Goal: Navigation & Orientation: Find specific page/section

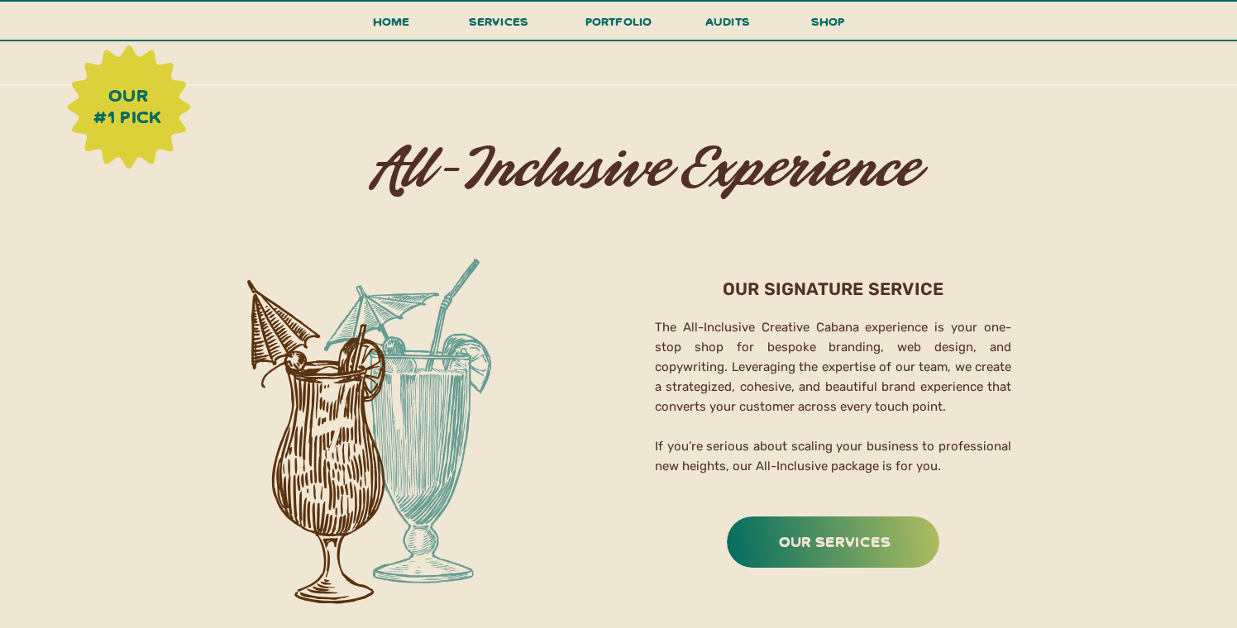
scroll to position [2491, 0]
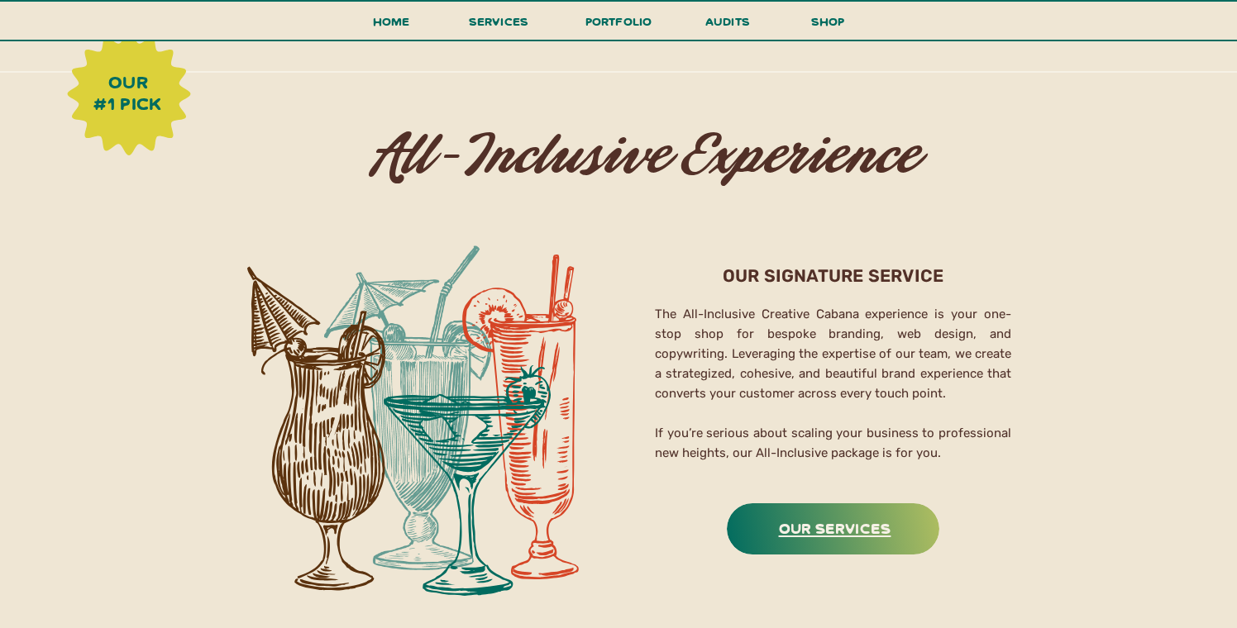
click at [814, 525] on h3 "Our Services" at bounding box center [834, 528] width 207 height 26
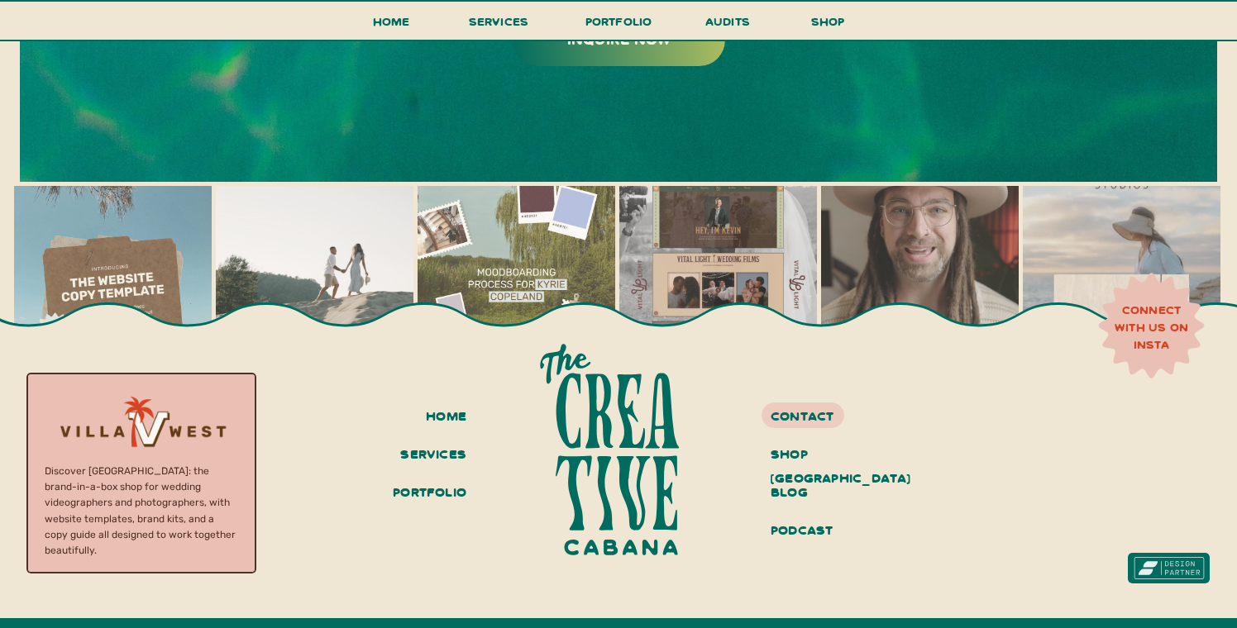
scroll to position [9310, 0]
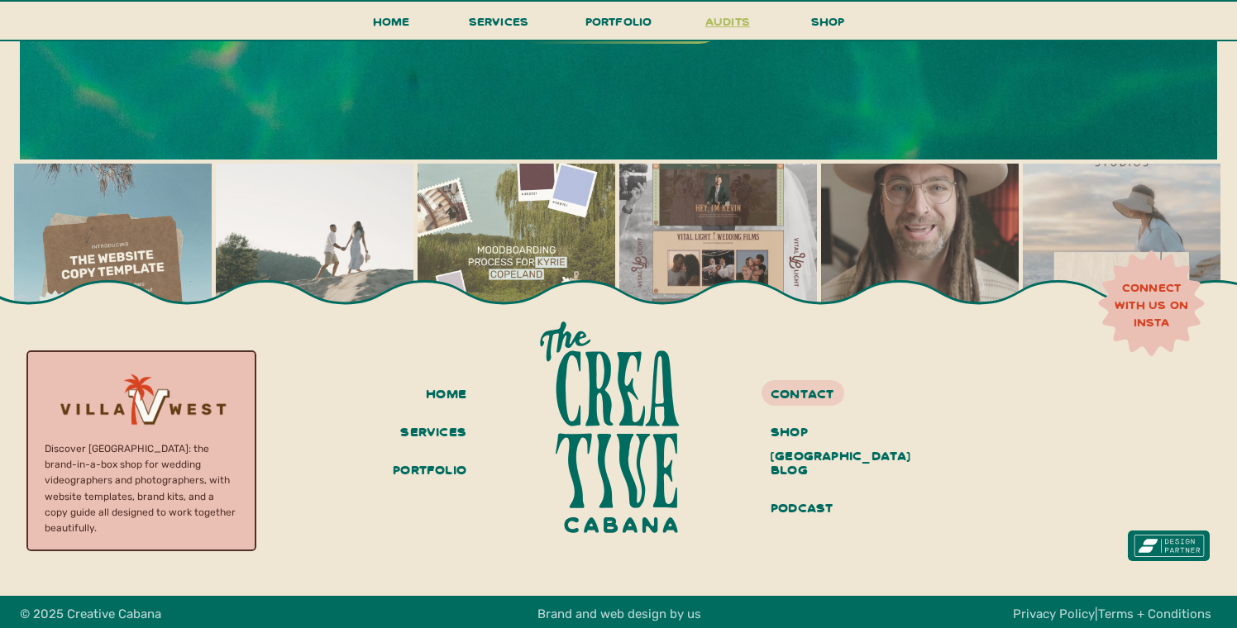
click at [723, 17] on h3 "audits" at bounding box center [728, 25] width 50 height 29
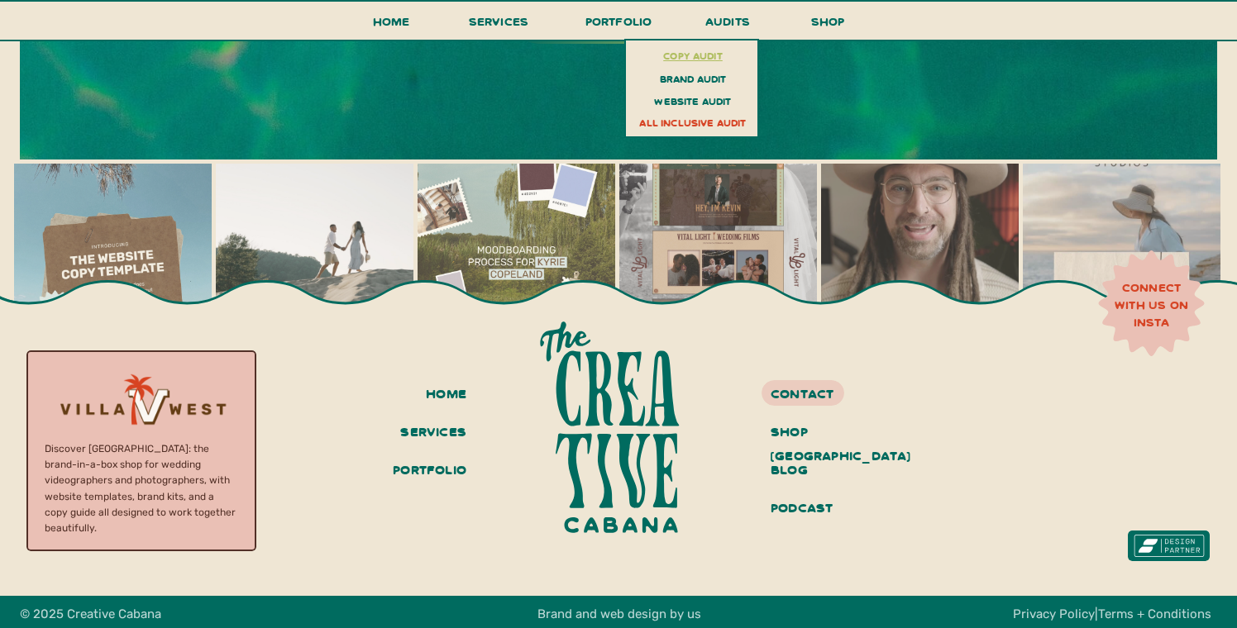
click at [718, 55] on h3 "copy audit" at bounding box center [692, 55] width 121 height 19
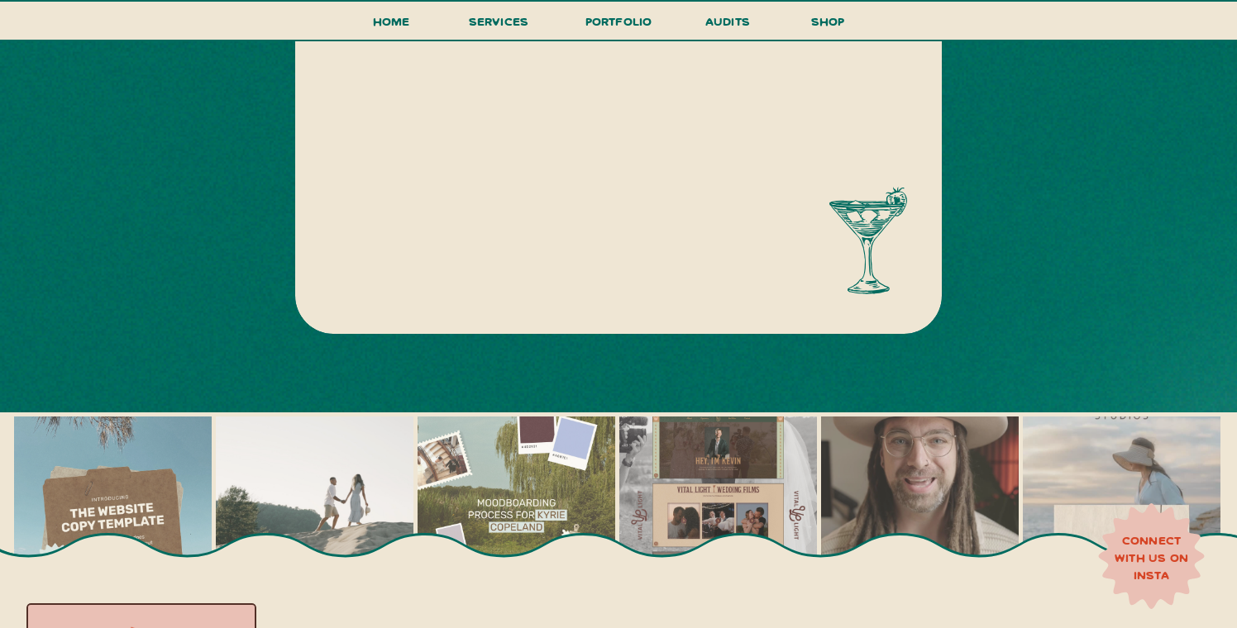
scroll to position [896, 0]
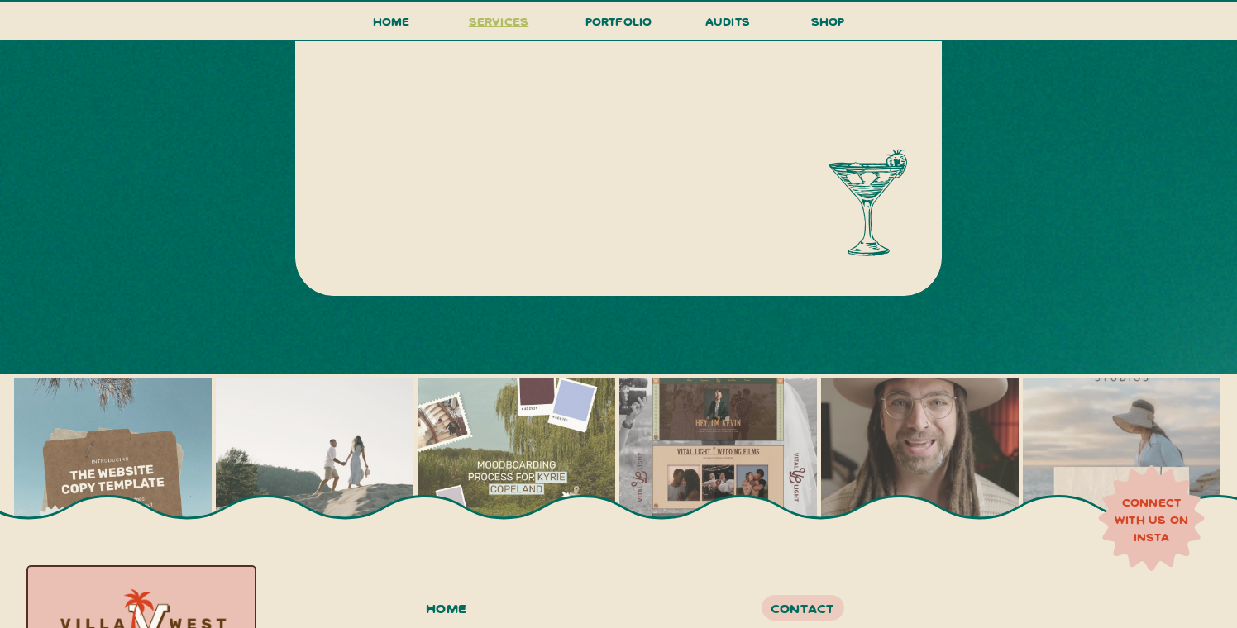
click at [522, 18] on span "services" at bounding box center [499, 21] width 60 height 16
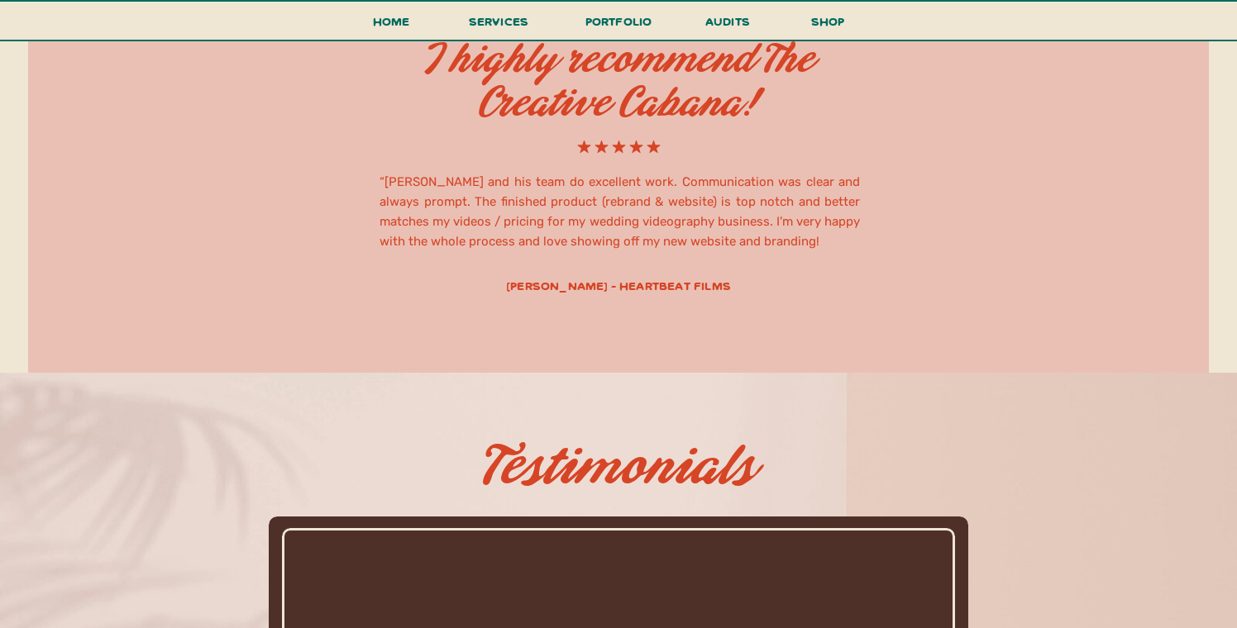
scroll to position [7376, 0]
